Goal: Register for event/course

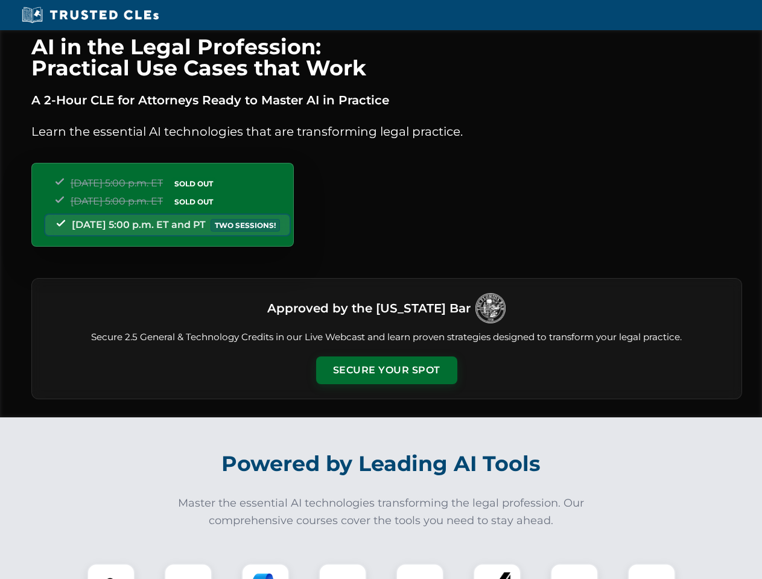
click at [386, 371] on button "Secure Your Spot" at bounding box center [386, 371] width 141 height 28
click at [111, 571] on img at bounding box center [111, 587] width 35 height 35
click at [188, 571] on div at bounding box center [188, 588] width 48 height 48
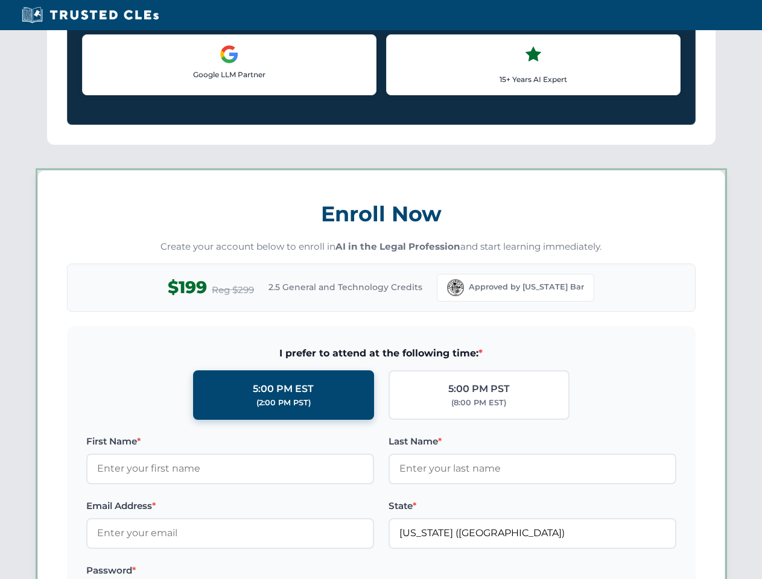
click at [343, 571] on label "Password *" at bounding box center [230, 571] width 288 height 14
